Goal: Check status: Check status

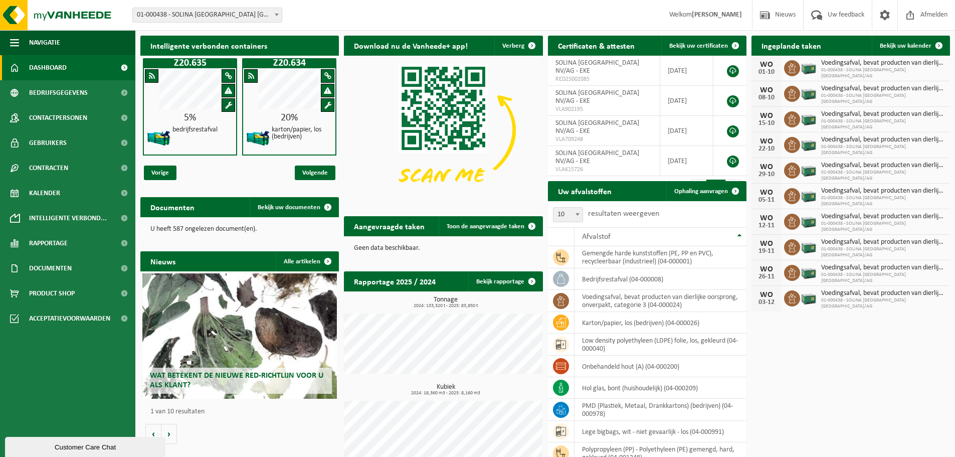
click at [277, 14] on b at bounding box center [277, 15] width 4 height 3
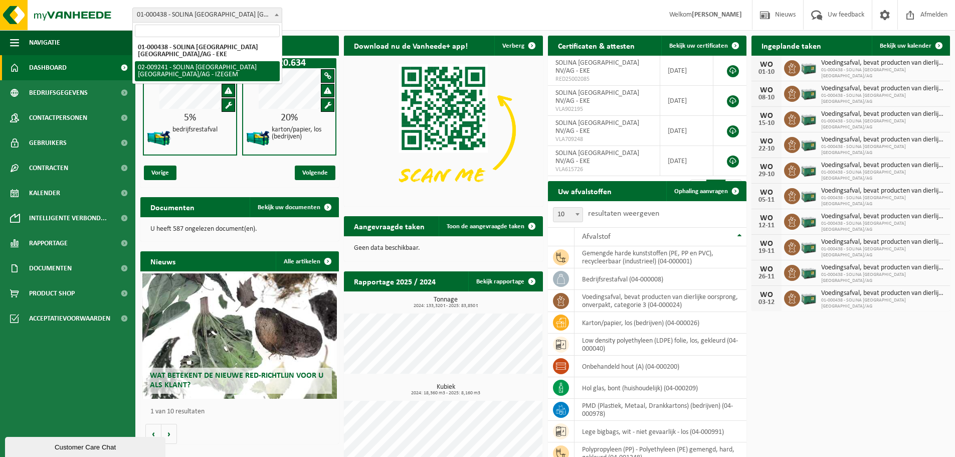
select select "13150"
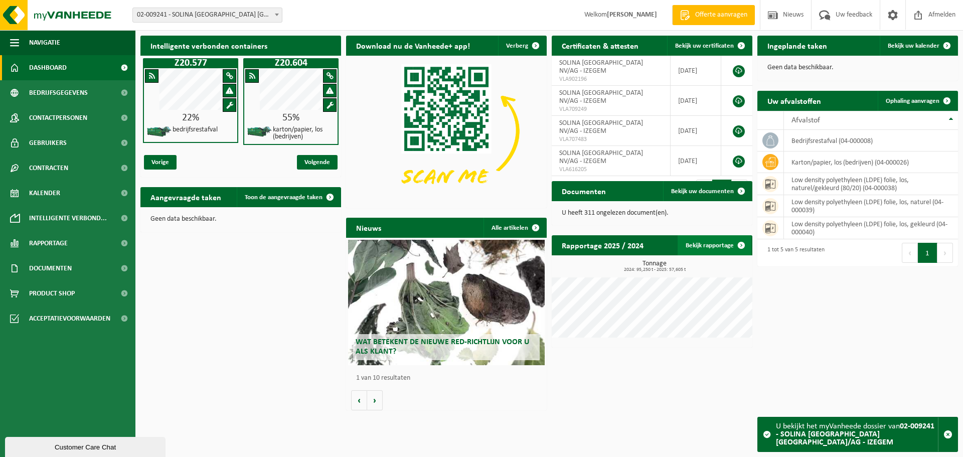
click at [720, 247] on link "Bekijk rapportage" at bounding box center [714, 245] width 74 height 20
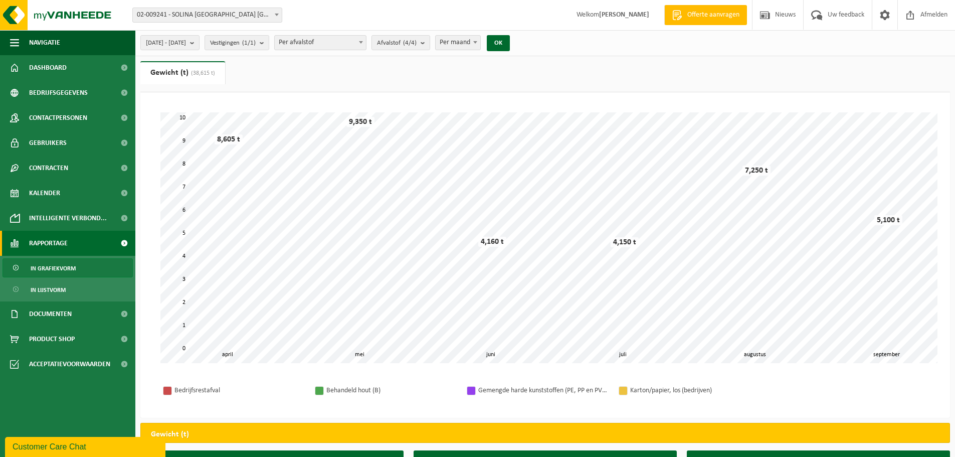
drag, startPoint x: 73, startPoint y: 66, endPoint x: 196, endPoint y: 79, distance: 123.5
click at [74, 66] on link "Dashboard" at bounding box center [67, 67] width 135 height 25
